Goal: Navigation & Orientation: Find specific page/section

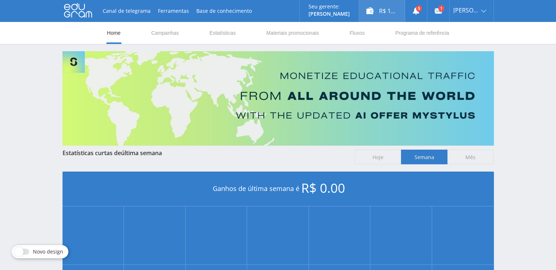
click at [385, 14] on div "R$ 12.00" at bounding box center [382, 11] width 46 height 22
